Goal: Task Accomplishment & Management: Manage account settings

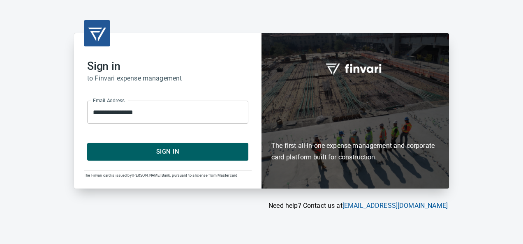
click at [169, 143] on form "**********" at bounding box center [167, 127] width 161 height 66
click at [169, 151] on span "Sign In" at bounding box center [167, 151] width 143 height 11
click at [174, 8] on div "**********" at bounding box center [261, 122] width 523 height 244
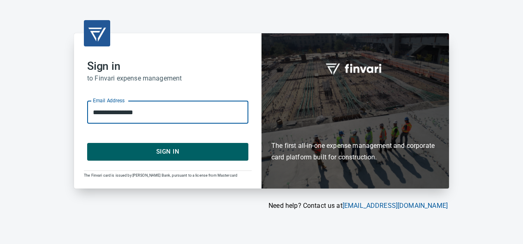
drag, startPoint x: 158, startPoint y: 110, endPoint x: 34, endPoint y: 120, distance: 124.6
click at [34, 120] on div "**********" at bounding box center [261, 122] width 523 height 244
type input "**********"
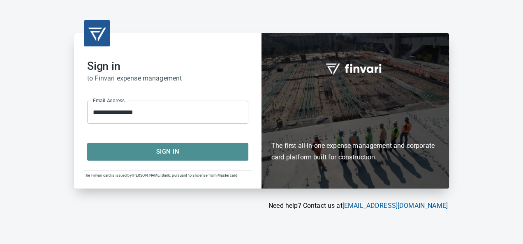
click at [96, 151] on span "Sign In" at bounding box center [167, 151] width 143 height 11
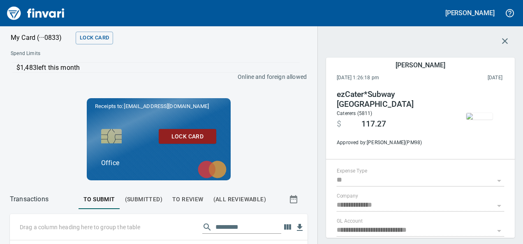
scroll to position [150, 0]
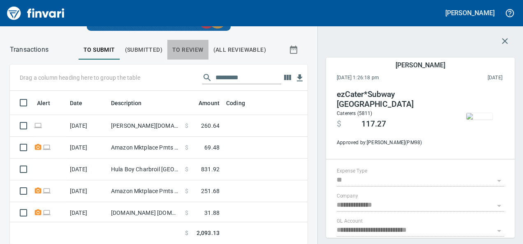
click at [172, 45] on span "To Review" at bounding box center [187, 50] width 31 height 10
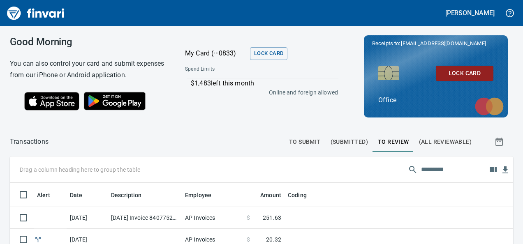
scroll to position [92, 0]
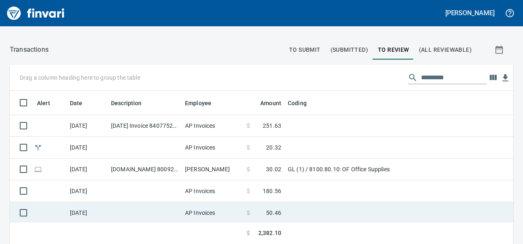
click at [163, 211] on td at bounding box center [145, 213] width 74 height 22
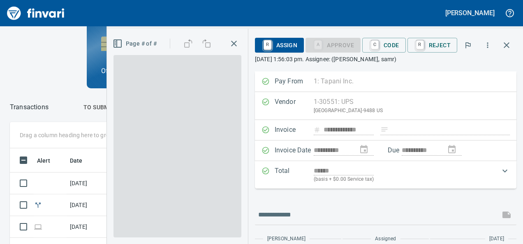
scroll to position [141, 279]
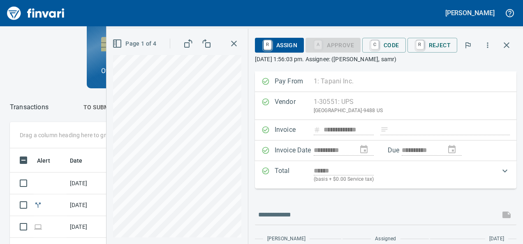
click at [120, 45] on icon "button" at bounding box center [117, 44] width 10 height 10
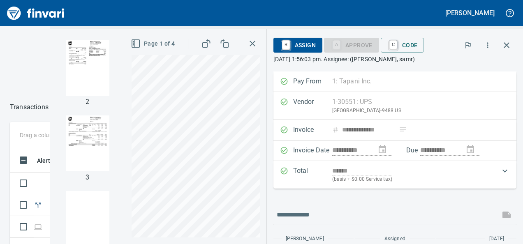
click at [86, 146] on img "button" at bounding box center [88, 144] width 56 height 56
click at [56, 142] on div "1 2 3 4 Page 3 of 4" at bounding box center [158, 137] width 216 height 216
click at [276, 89] on div "**********" at bounding box center [286, 137] width 473 height 216
click at [410, 49] on span "C Code" at bounding box center [402, 45] width 30 height 14
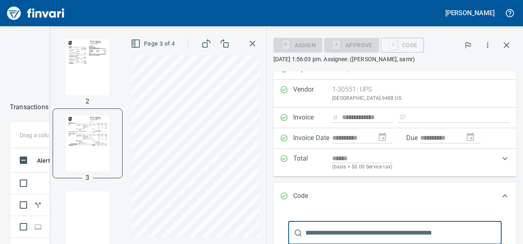
scroll to position [134, 0]
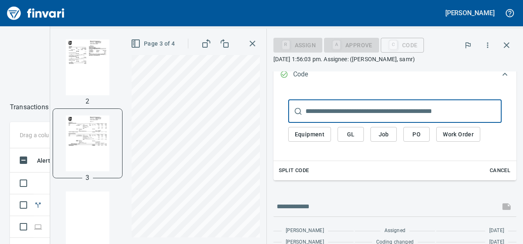
click at [348, 130] on span "GL" at bounding box center [350, 135] width 13 height 10
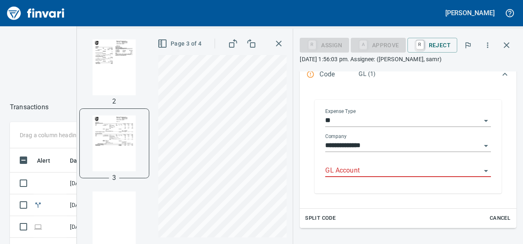
click at [336, 172] on input "GL Account" at bounding box center [403, 171] width 156 height 12
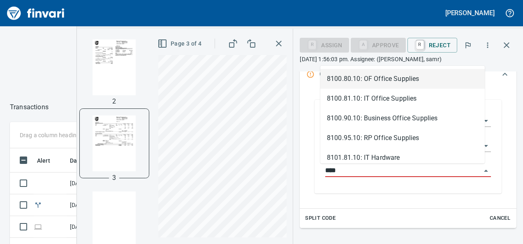
scroll to position [141, 279]
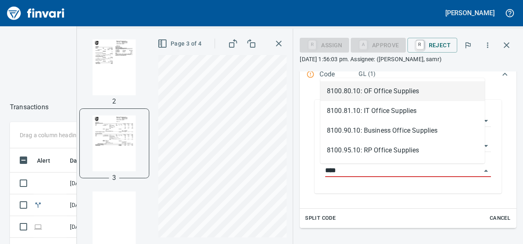
click at [380, 87] on li "8100.80.10: OF Office Supplies" at bounding box center [402, 91] width 165 height 20
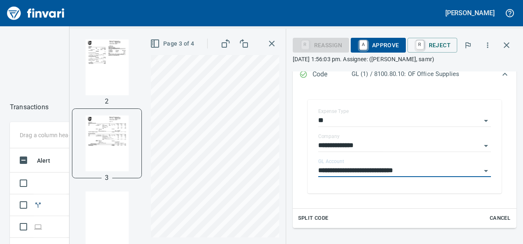
type input "**********"
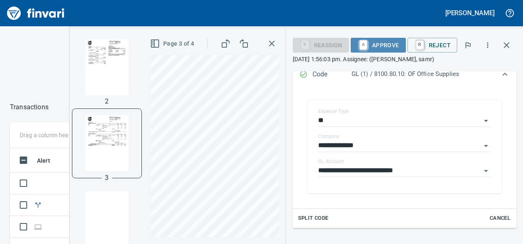
click at [383, 46] on span "A Approve" at bounding box center [378, 45] width 42 height 14
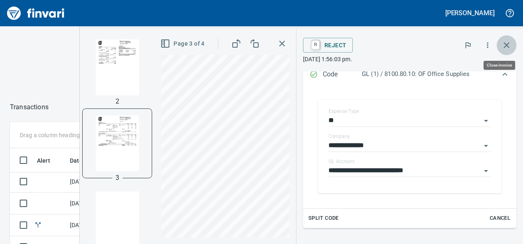
click at [505, 47] on icon "button" at bounding box center [507, 45] width 6 height 6
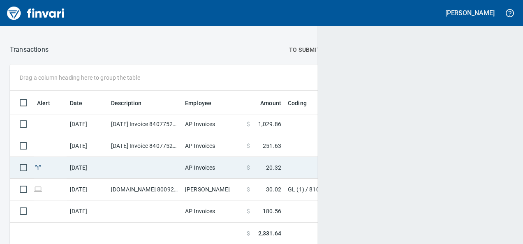
scroll to position [65, 0]
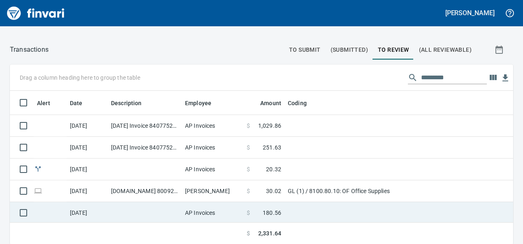
click at [164, 204] on td at bounding box center [145, 213] width 74 height 22
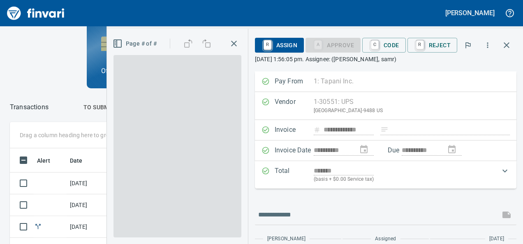
scroll to position [141, 279]
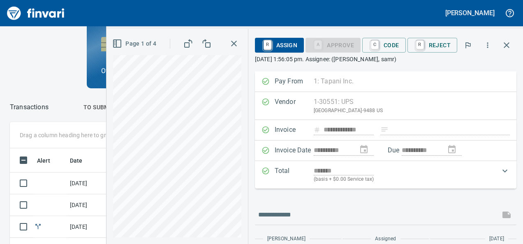
click at [116, 41] on icon "button" at bounding box center [116, 43] width 0 height 7
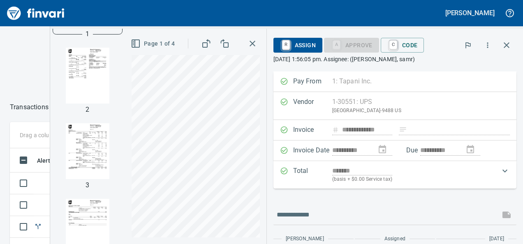
scroll to position [94, 0]
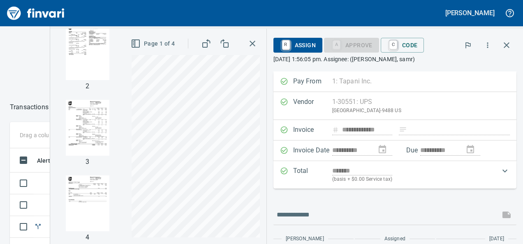
click at [83, 209] on img "button" at bounding box center [88, 204] width 56 height 56
click at [87, 144] on img "button" at bounding box center [88, 128] width 56 height 56
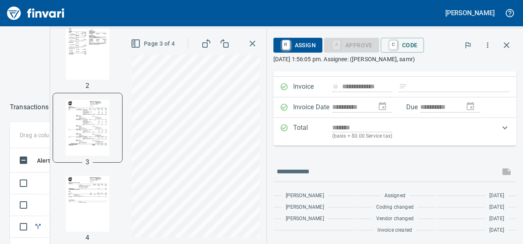
scroll to position [0, 0]
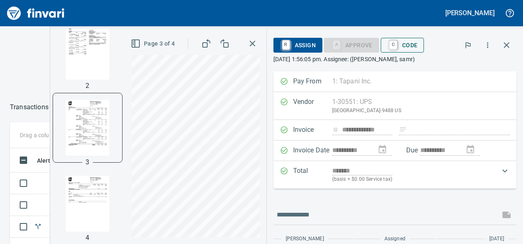
click at [408, 47] on span "C Code" at bounding box center [402, 45] width 30 height 14
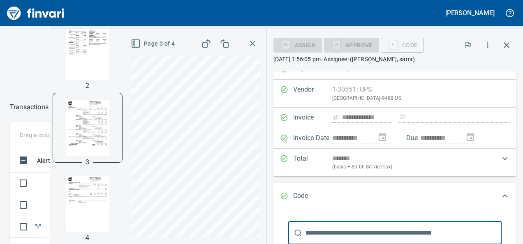
scroll to position [169, 0]
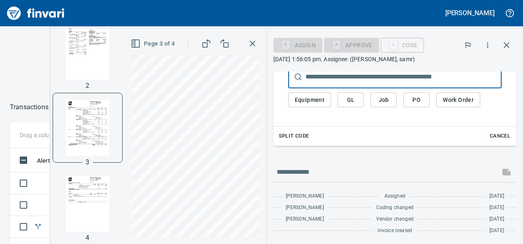
click at [288, 132] on span "Split Code" at bounding box center [294, 136] width 30 height 9
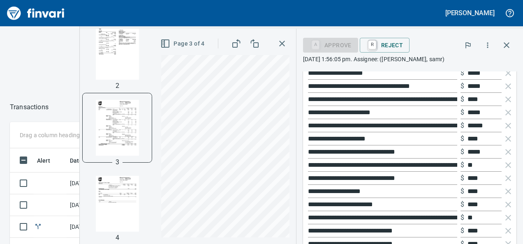
scroll to position [530, 0]
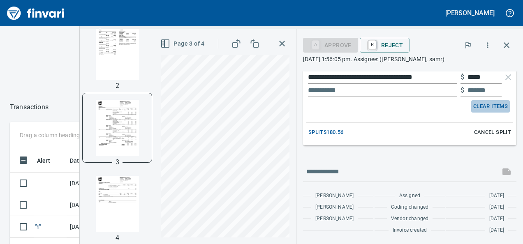
click at [483, 105] on span "Clear Items" at bounding box center [490, 106] width 35 height 9
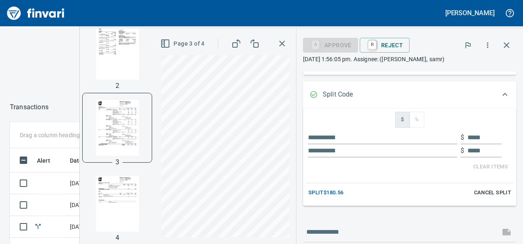
scroll to position [114, 0]
click at [290, 196] on div "**********" at bounding box center [301, 137] width 443 height 216
click at [490, 194] on span "Cancel Split" at bounding box center [492, 193] width 37 height 9
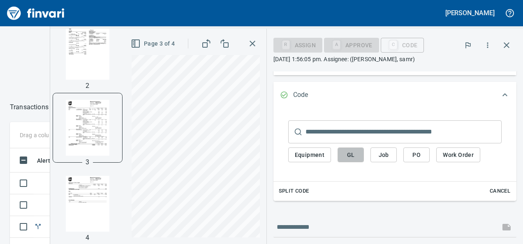
click at [340, 157] on button "GL" at bounding box center [351, 155] width 26 height 15
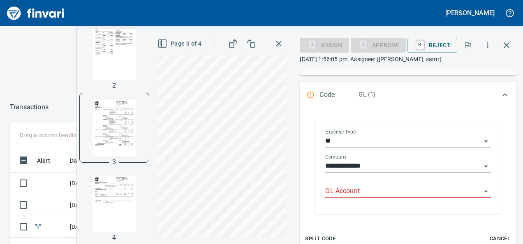
click at [329, 187] on input "GL Account" at bounding box center [403, 192] width 156 height 12
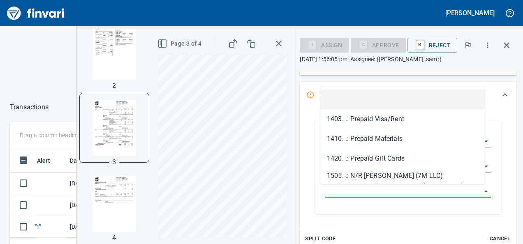
click at [329, 187] on input "GL Account" at bounding box center [403, 192] width 156 height 12
paste input "**********"
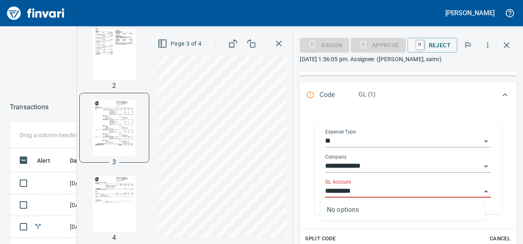
click at [382, 186] on input "**********" at bounding box center [403, 192] width 156 height 12
type input "**********"
paste input "**********"
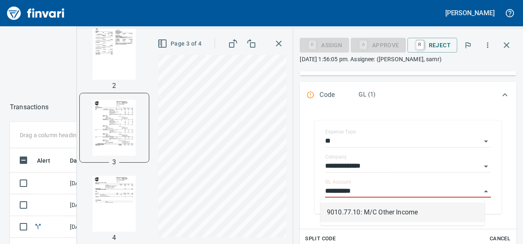
click at [368, 214] on li "9010.77.10: M/C Other Income" at bounding box center [402, 213] width 165 height 20
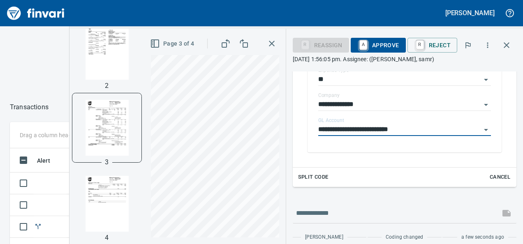
scroll to position [216, 0]
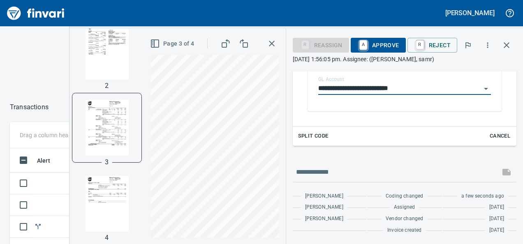
type input "**********"
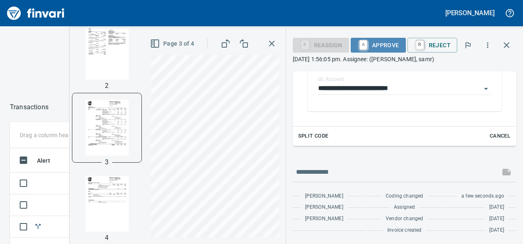
click at [383, 48] on span "A Approve" at bounding box center [378, 45] width 42 height 14
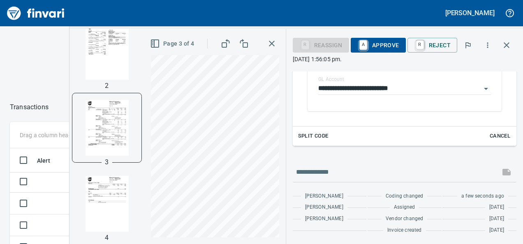
scroll to position [50, 0]
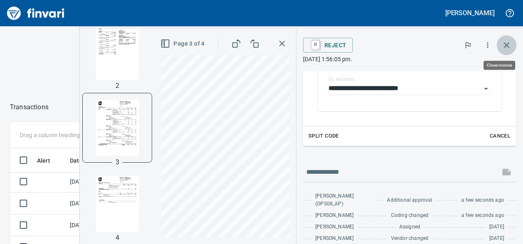
click at [506, 47] on icon "button" at bounding box center [507, 45] width 10 height 10
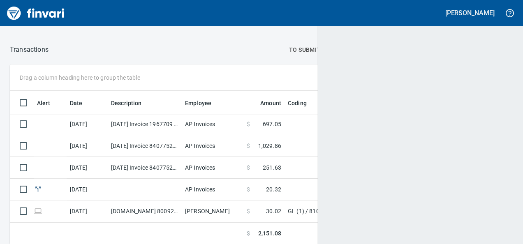
scroll to position [44, 0]
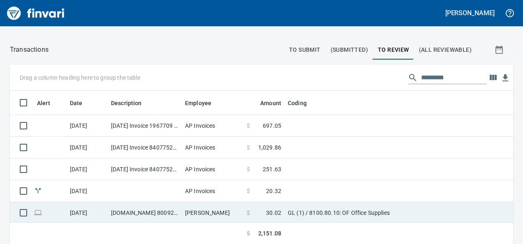
click at [176, 203] on td "[DOMAIN_NAME] 8009256278 [GEOGRAPHIC_DATA] [GEOGRAPHIC_DATA]" at bounding box center [145, 213] width 74 height 22
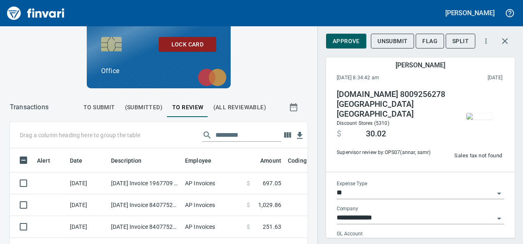
scroll to position [50, 0]
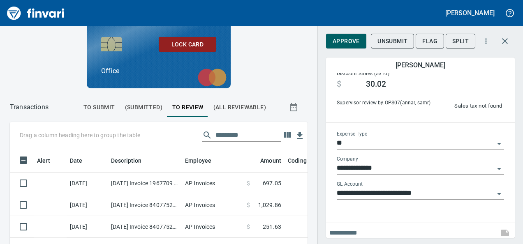
click at [471, 70] on img "button" at bounding box center [479, 66] width 26 height 7
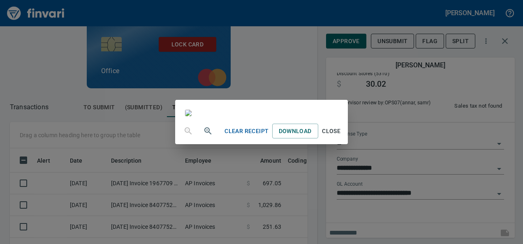
scroll to position [334, 0]
click at [341, 137] on span "Close" at bounding box center [332, 131] width 20 height 10
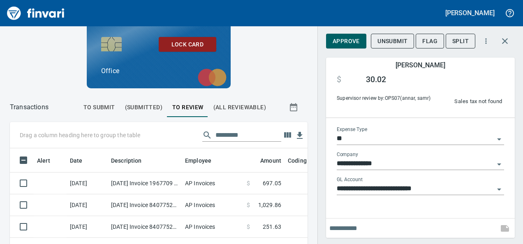
scroll to position [55, 0]
click at [333, 46] on span "Approve" at bounding box center [346, 41] width 27 height 10
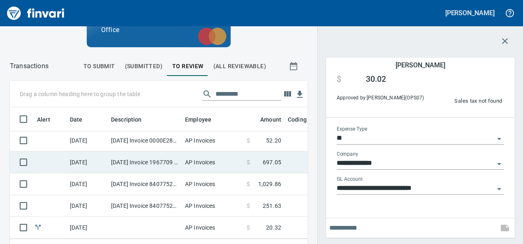
scroll to position [137, 0]
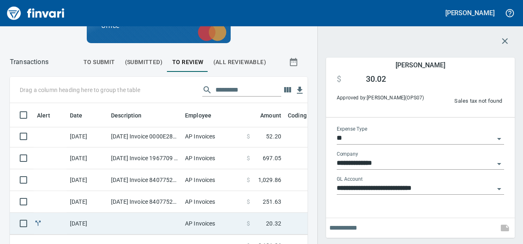
click at [155, 217] on td at bounding box center [145, 224] width 74 height 22
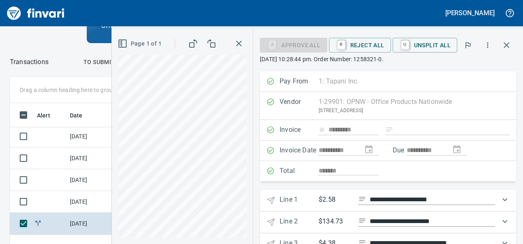
scroll to position [69, 0]
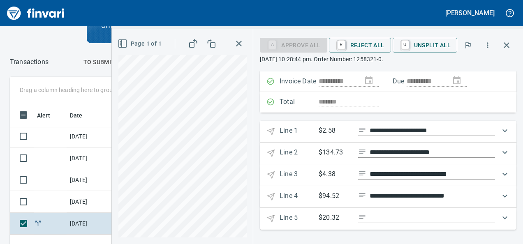
click at [500, 130] on icon "Expand" at bounding box center [505, 131] width 10 height 10
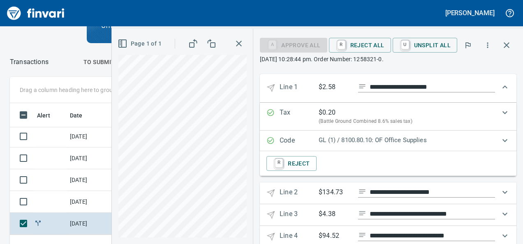
scroll to position [156, 0]
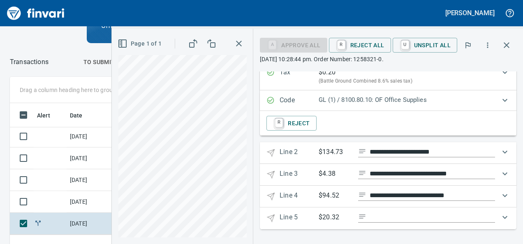
click at [334, 160] on 2 "**********" at bounding box center [388, 153] width 257 height 22
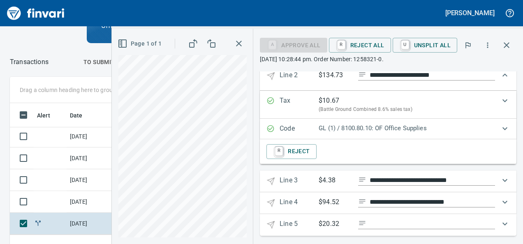
scroll to position [237, 0]
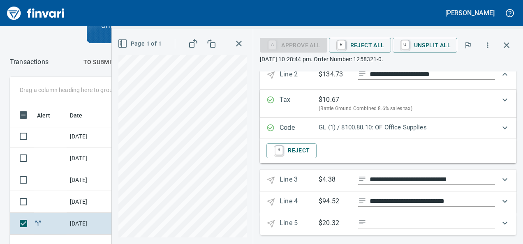
click at [343, 178] on p "$4.38" at bounding box center [335, 180] width 33 height 10
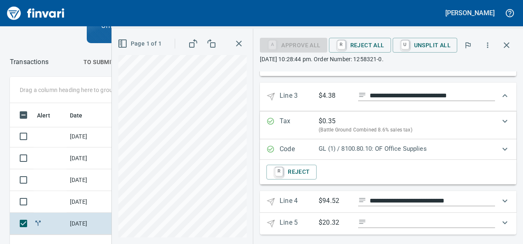
scroll to position [330, 0]
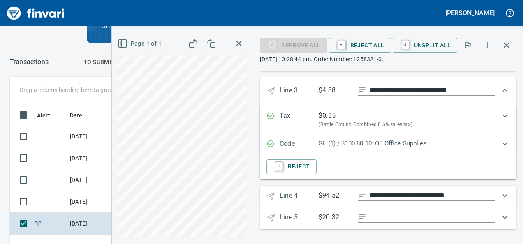
click at [337, 200] on p "$94.52" at bounding box center [335, 196] width 33 height 10
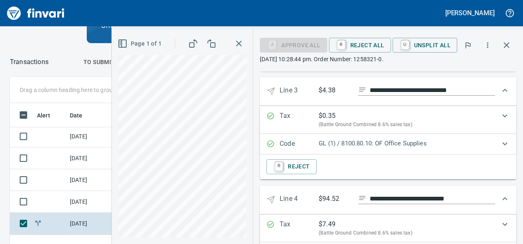
scroll to position [416, 0]
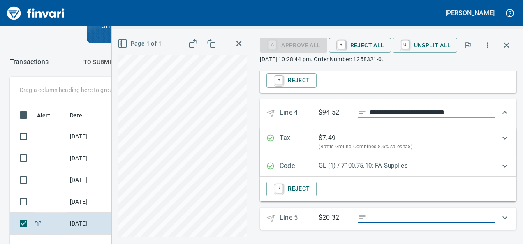
click at [379, 217] on input "Expand" at bounding box center [432, 218] width 125 height 10
type input "*********"
click at [389, 216] on input "*********" at bounding box center [432, 218] width 125 height 10
click at [387, 218] on input "*********" at bounding box center [432, 218] width 125 height 10
drag, startPoint x: 409, startPoint y: 216, endPoint x: 335, endPoint y: 214, distance: 74.0
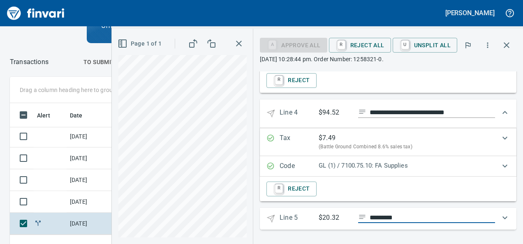
click at [335, 214] on div "$20.32 *********" at bounding box center [407, 218] width 176 height 10
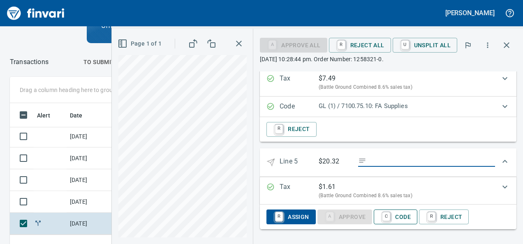
click at [399, 216] on span "C Code" at bounding box center [395, 217] width 30 height 14
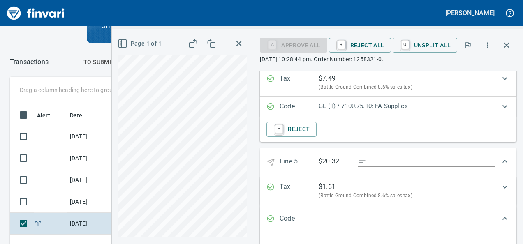
scroll to position [574, 0]
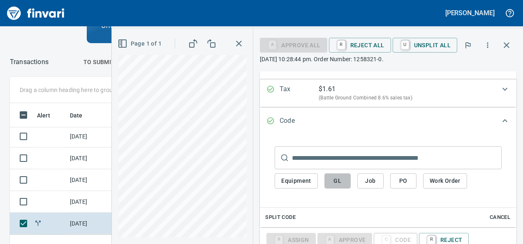
click at [339, 179] on span "GL" at bounding box center [337, 181] width 13 height 10
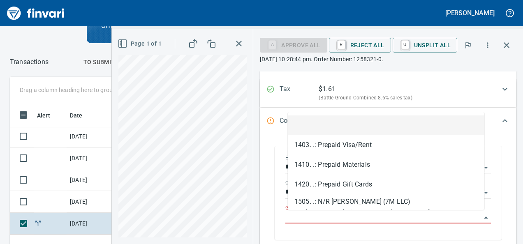
scroll to position [141, 279]
click at [306, 219] on input "GL Account" at bounding box center [383, 218] width 196 height 12
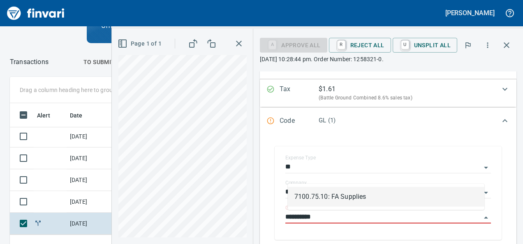
click at [323, 187] on li "7100.75.10: FA Supplies" at bounding box center [386, 197] width 197 height 20
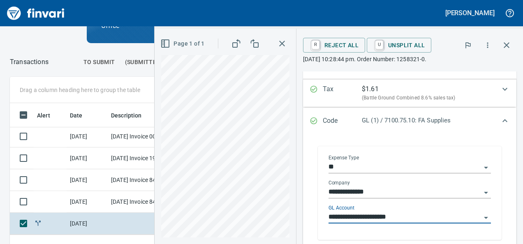
scroll to position [645, 0]
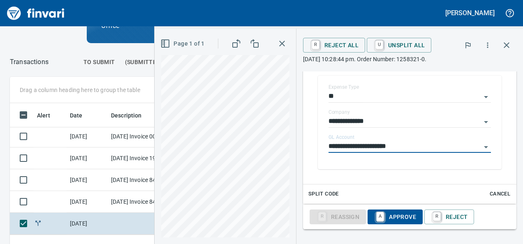
type input "**********"
click at [387, 222] on span "A Approve" at bounding box center [395, 217] width 42 height 14
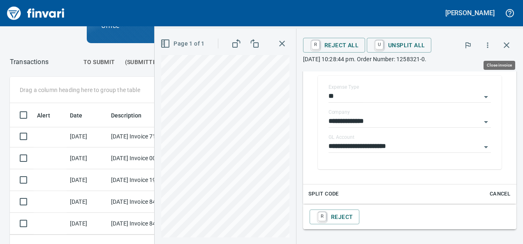
scroll to position [141, 279]
click at [508, 45] on icon "button" at bounding box center [507, 45] width 10 height 10
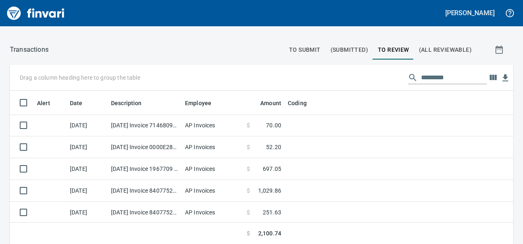
scroll to position [147, 485]
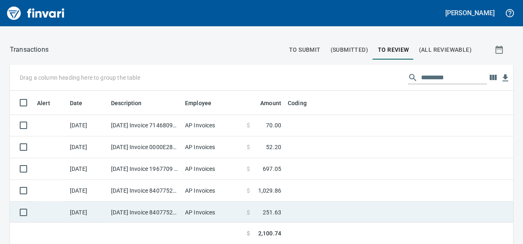
click at [248, 213] on span "$" at bounding box center [248, 213] width 3 height 8
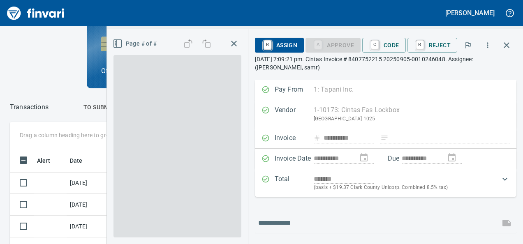
scroll to position [141, 279]
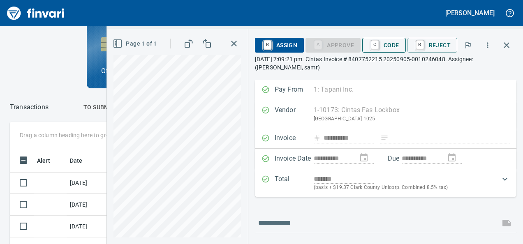
click at [401, 44] on button "C Code" at bounding box center [384, 45] width 44 height 15
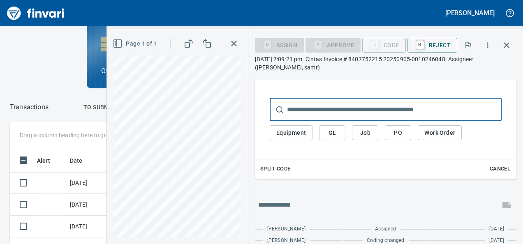
scroll to position [159, 0]
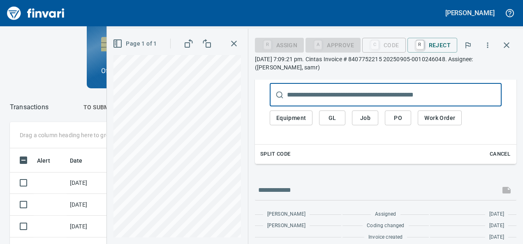
click at [336, 115] on span "GL" at bounding box center [332, 118] width 13 height 10
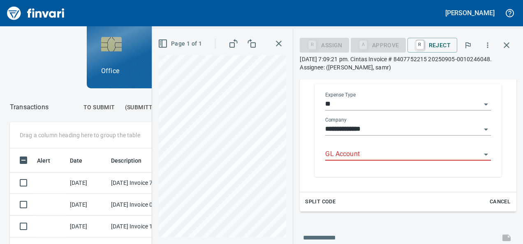
click at [329, 156] on input "GL Account" at bounding box center [403, 155] width 156 height 12
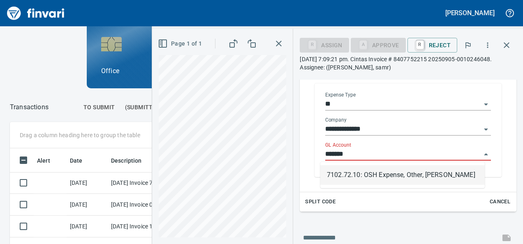
scroll to position [141, 279]
click at [343, 173] on li "7102.72.10: OSH Expense, Other, [PERSON_NAME]" at bounding box center [402, 175] width 165 height 20
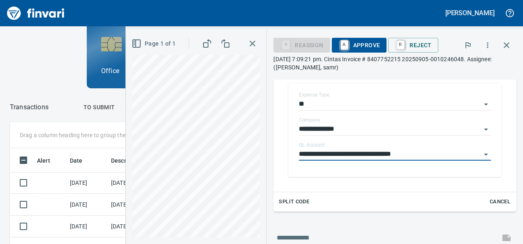
type input "**********"
click at [387, 55] on p "[DATE] 7:09:21 pm. Cintas Invoice # 8407752215 20250905-0010246048. Assignee: (…" at bounding box center [395, 63] width 243 height 16
click at [380, 48] on span "A Approve" at bounding box center [360, 45] width 42 height 14
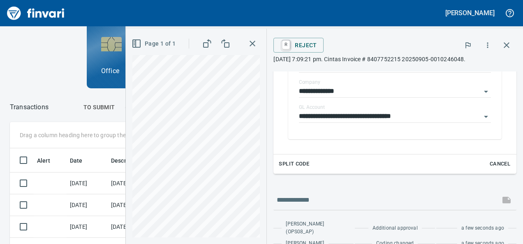
scroll to position [189, 0]
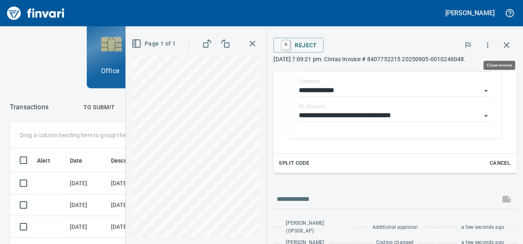
click at [508, 53] on button "button" at bounding box center [507, 45] width 20 height 20
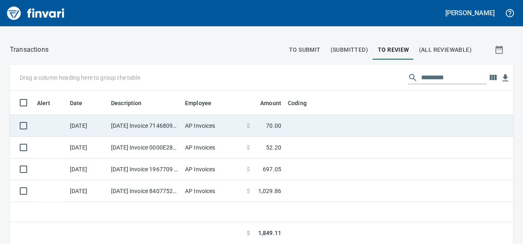
scroll to position [147, 491]
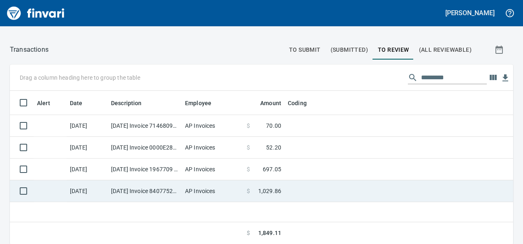
click at [235, 189] on td "AP Invoices" at bounding box center [213, 192] width 62 height 22
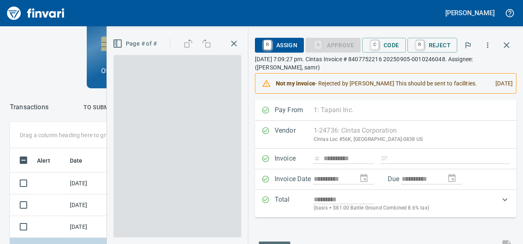
scroll to position [141, 285]
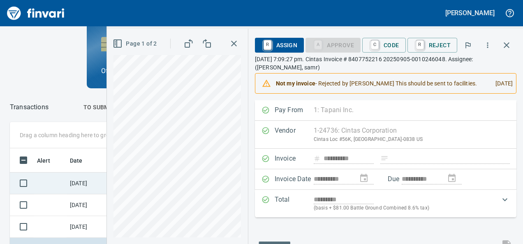
click at [107, 187] on div "**********" at bounding box center [261, 212] width 523 height 180
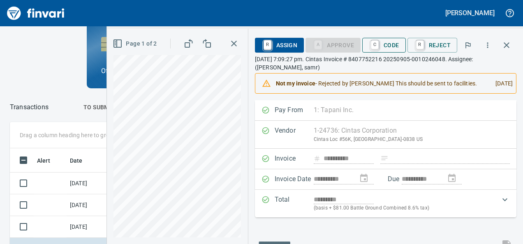
click at [386, 40] on span "C Code" at bounding box center [384, 45] width 30 height 14
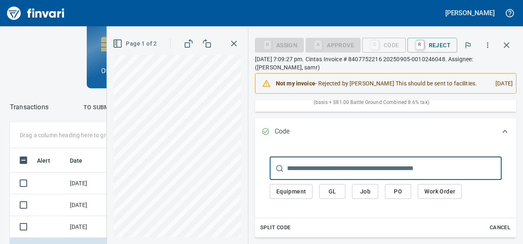
scroll to position [155, 0]
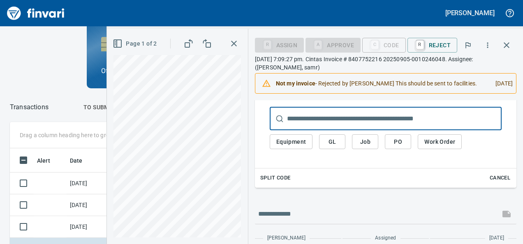
click at [334, 146] on span "GL" at bounding box center [332, 142] width 13 height 10
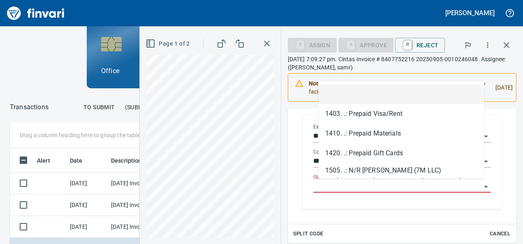
click at [325, 188] on input "GL Account" at bounding box center [397, 187] width 168 height 12
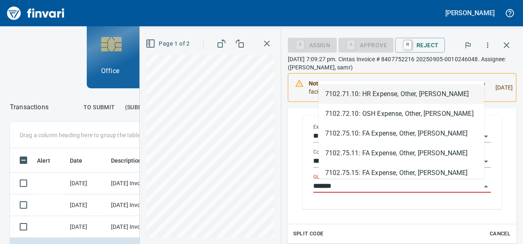
scroll to position [141, 285]
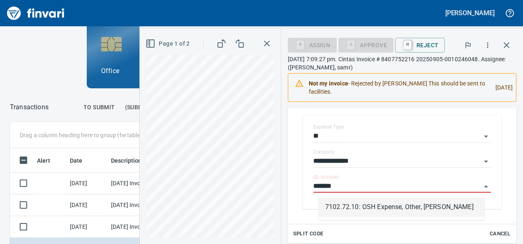
click at [376, 206] on li "7102.72.10: OSH Expense, Other, [PERSON_NAME]" at bounding box center [402, 207] width 166 height 20
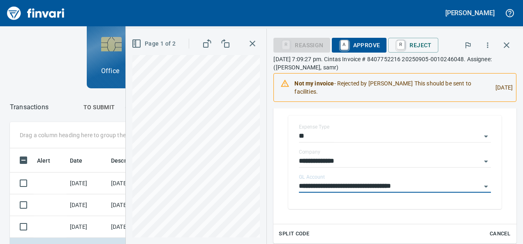
type input "**********"
click at [380, 47] on span "A Approve" at bounding box center [360, 45] width 42 height 14
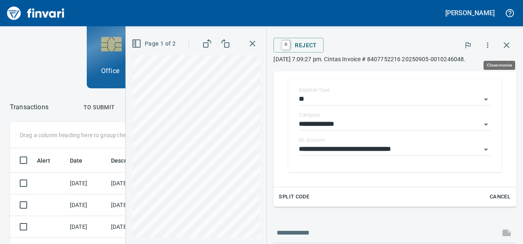
scroll to position [141, 279]
click at [505, 40] on icon "button" at bounding box center [507, 45] width 10 height 10
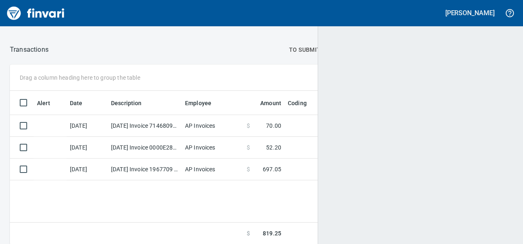
scroll to position [1, 1]
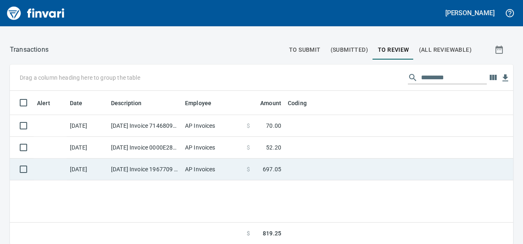
click at [280, 165] on span "697.05" at bounding box center [272, 169] width 19 height 8
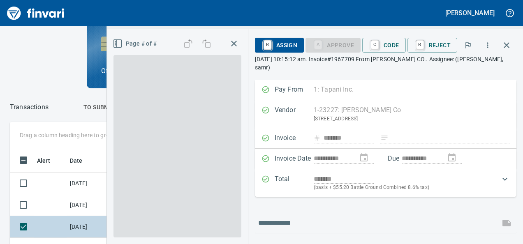
scroll to position [141, 279]
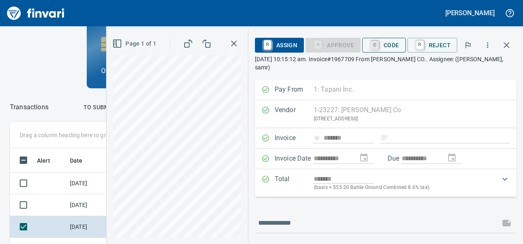
click at [377, 42] on link "C" at bounding box center [375, 45] width 8 height 9
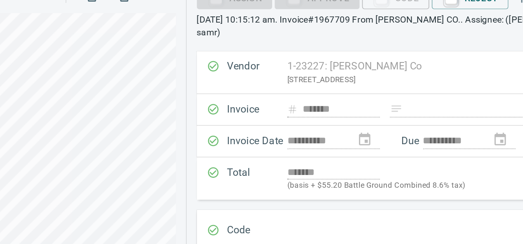
scroll to position [57, 0]
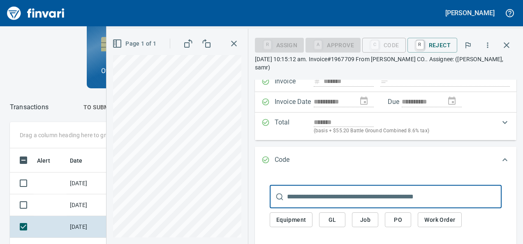
click at [323, 226] on button "GL" at bounding box center [332, 220] width 26 height 15
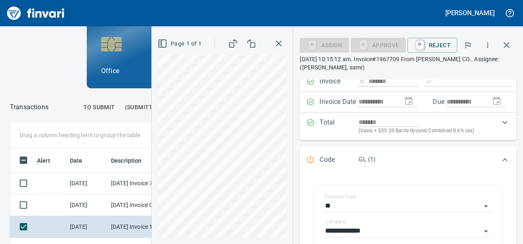
scroll to position [142, 0]
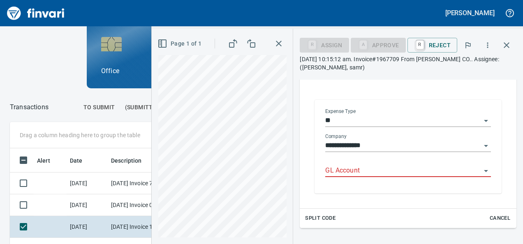
click at [331, 174] on input "GL Account" at bounding box center [403, 171] width 156 height 12
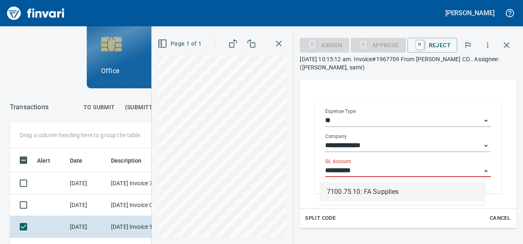
scroll to position [141, 279]
click at [352, 195] on li "7100.75.10: FA Supplies" at bounding box center [402, 192] width 165 height 20
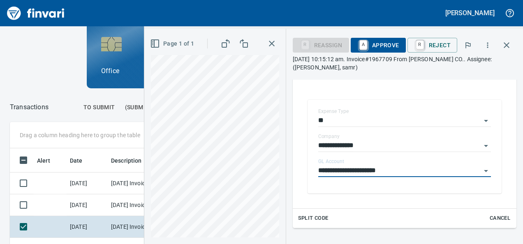
type input "**********"
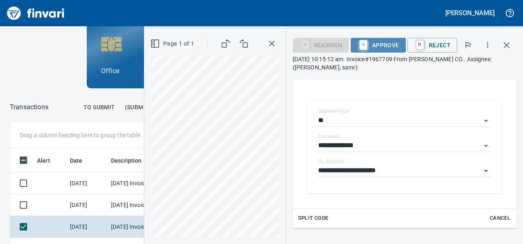
click at [379, 48] on span "A Approve" at bounding box center [378, 45] width 42 height 14
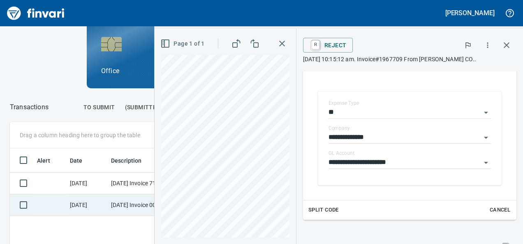
click at [38, 211] on td at bounding box center [50, 206] width 33 height 22
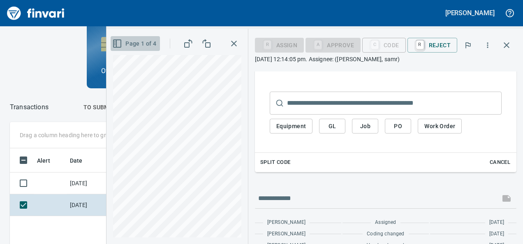
click at [116, 44] on icon "button" at bounding box center [116, 43] width 0 height 7
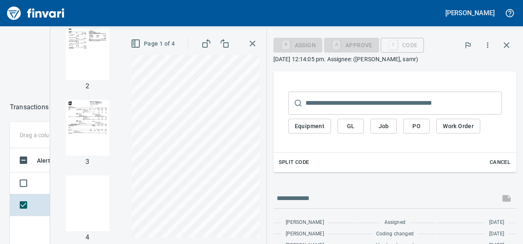
click at [82, 133] on img "button" at bounding box center [88, 128] width 56 height 56
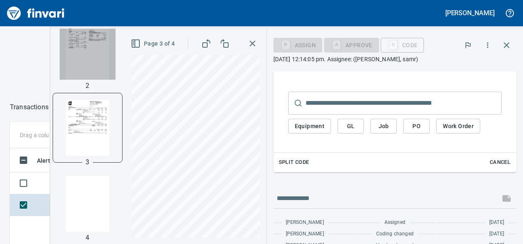
click at [84, 61] on img "button" at bounding box center [88, 52] width 56 height 56
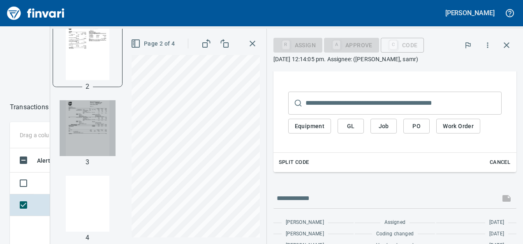
click at [84, 144] on img "button" at bounding box center [88, 128] width 56 height 56
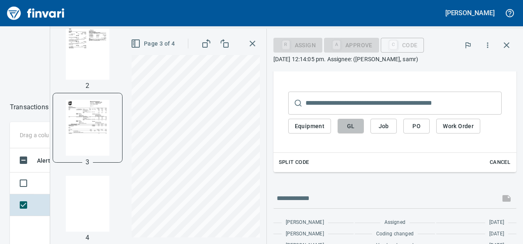
click at [347, 124] on span "GL" at bounding box center [350, 126] width 13 height 10
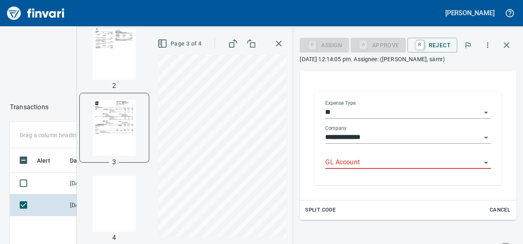
click at [355, 165] on input "GL Account" at bounding box center [403, 163] width 156 height 12
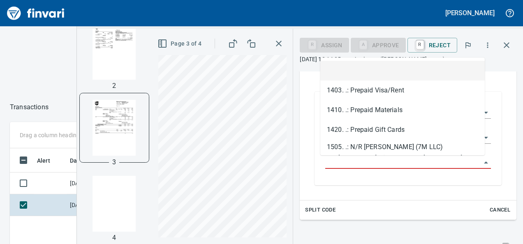
paste input "**********"
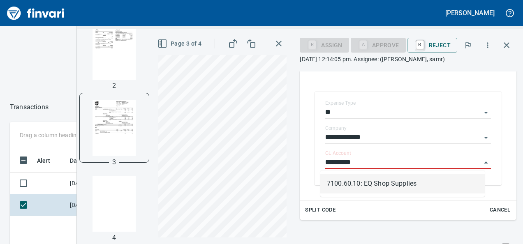
click at [347, 185] on li "7100.60.10: EQ Shop Supplies" at bounding box center [402, 184] width 165 height 20
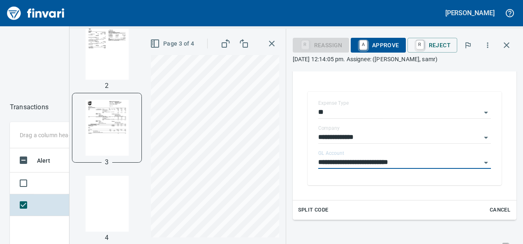
type input "**********"
click at [371, 43] on span "A Approve" at bounding box center [378, 45] width 42 height 14
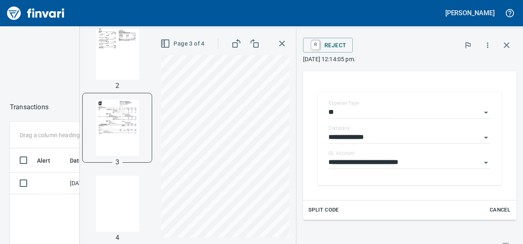
scroll to position [141, 279]
click at [512, 46] on button "button" at bounding box center [507, 45] width 20 height 20
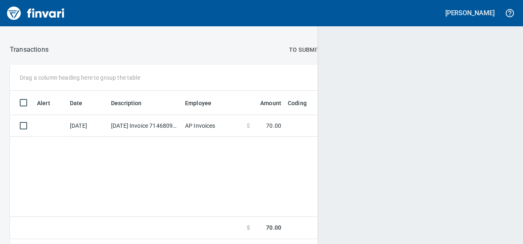
scroll to position [147, 489]
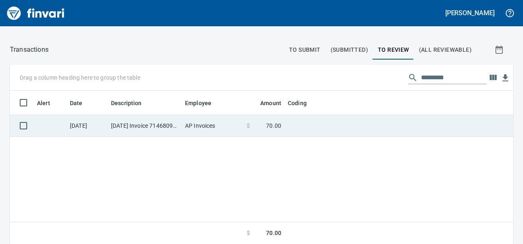
click at [149, 125] on td "[DATE] Invoice 71468090825 from Shred Northwest Inc (1-39125)" at bounding box center [145, 126] width 74 height 22
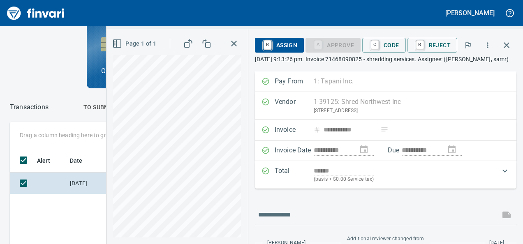
scroll to position [141, 279]
click at [399, 45] on span "C Code" at bounding box center [384, 45] width 30 height 14
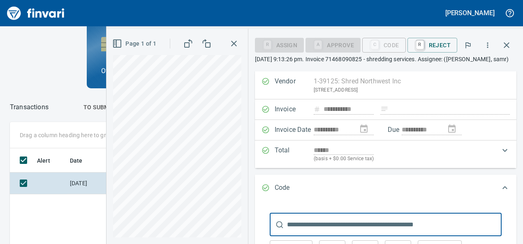
scroll to position [68, 0]
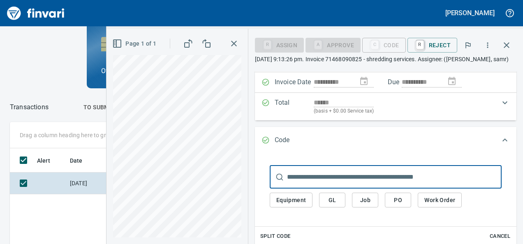
click at [327, 206] on span "GL" at bounding box center [332, 200] width 13 height 10
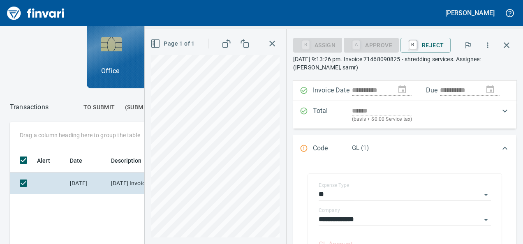
scroll to position [154, 0]
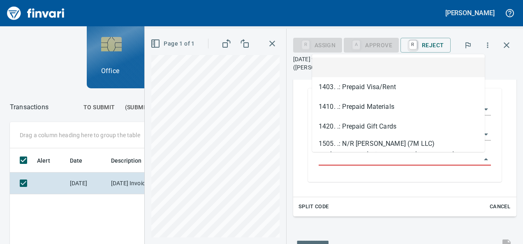
click at [324, 161] on input "GL Account" at bounding box center [400, 160] width 162 height 12
paste input "**********"
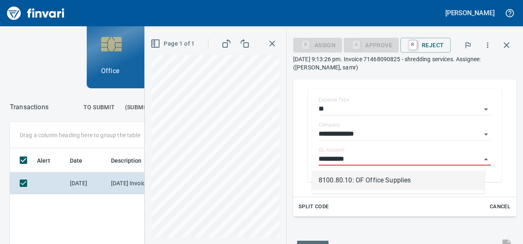
click at [368, 181] on li "8100.80.10: OF Office Supplies" at bounding box center [398, 181] width 173 height 20
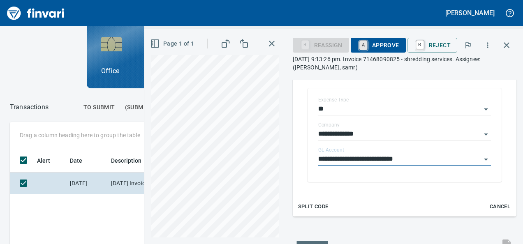
type input "**********"
click at [362, 46] on link "A" at bounding box center [363, 45] width 8 height 9
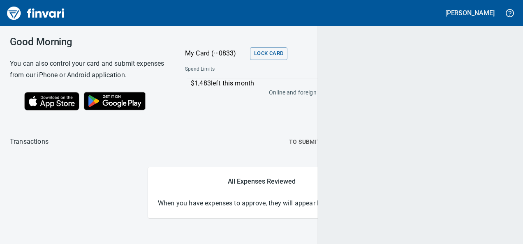
scroll to position [0, 0]
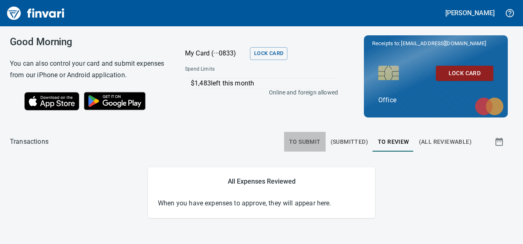
click at [307, 149] on button "To Submit" at bounding box center [305, 142] width 42 height 20
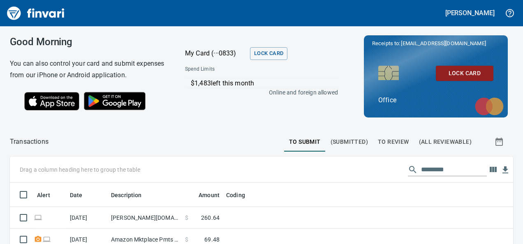
scroll to position [147, 485]
